Goal: Find contact information

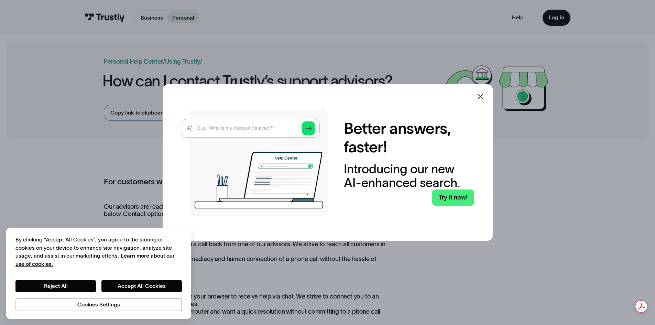
click at [480, 95] on icon at bounding box center [480, 97] width 8 height 8
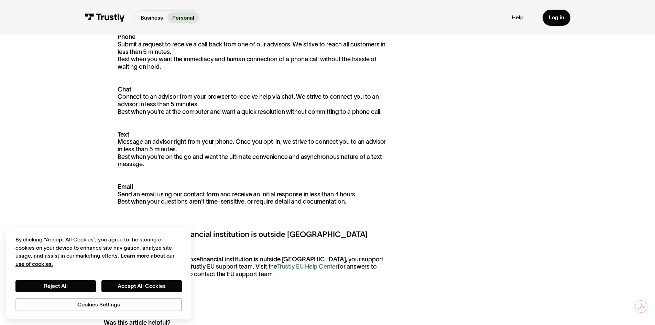
scroll to position [206, 0]
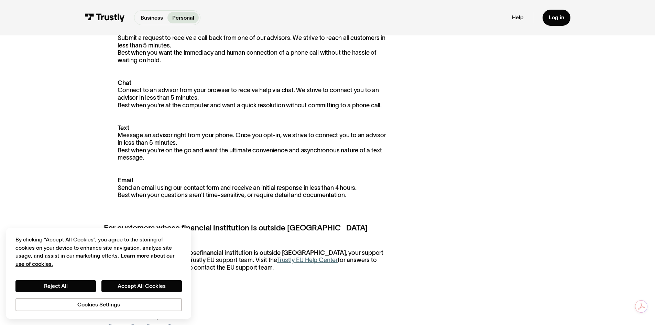
click at [199, 79] on div "For customers whose financial institution is in [GEOGRAPHIC_DATA] Our advisors …" at bounding box center [248, 121] width 288 height 302
